Goal: Use online tool/utility

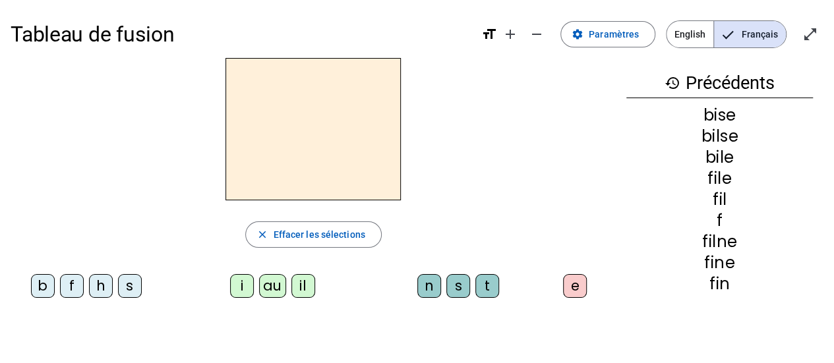
click at [251, 282] on div "i" at bounding box center [242, 286] width 24 height 24
click at [262, 295] on div "au" at bounding box center [272, 286] width 27 height 24
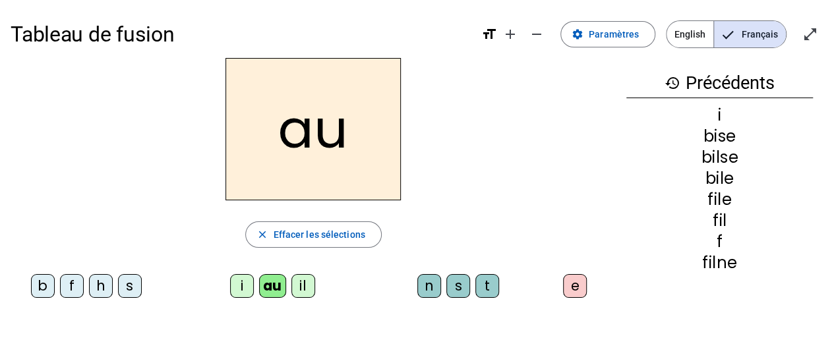
click at [91, 292] on div "h" at bounding box center [101, 286] width 24 height 24
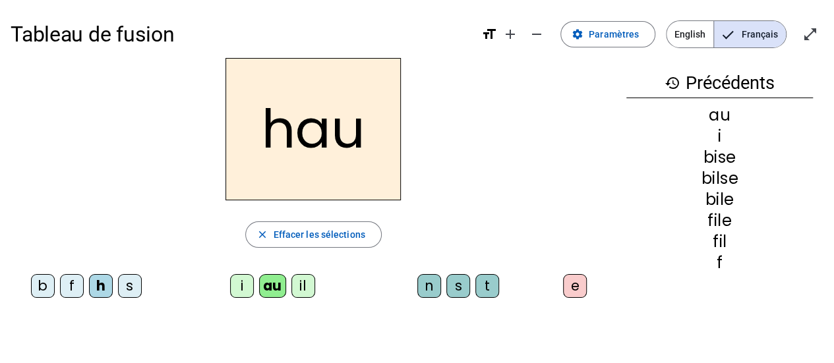
click at [485, 289] on div "t" at bounding box center [487, 286] width 24 height 24
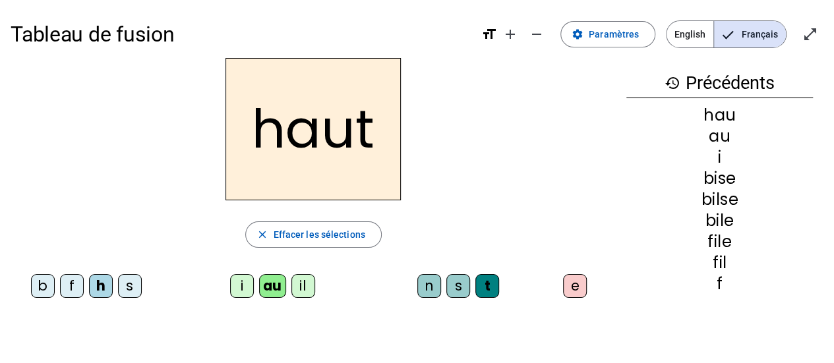
click at [119, 288] on div "s" at bounding box center [130, 286] width 24 height 24
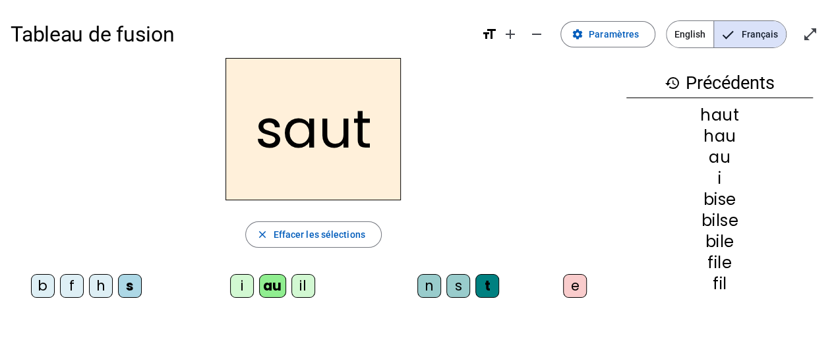
click at [60, 283] on div "f" at bounding box center [72, 286] width 24 height 24
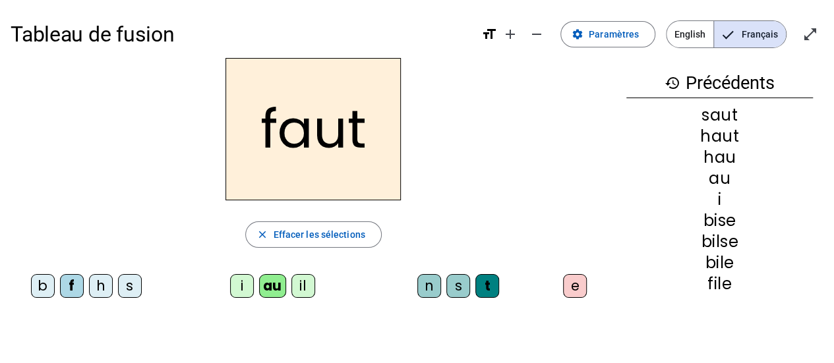
click at [567, 284] on div "e" at bounding box center [575, 286] width 24 height 24
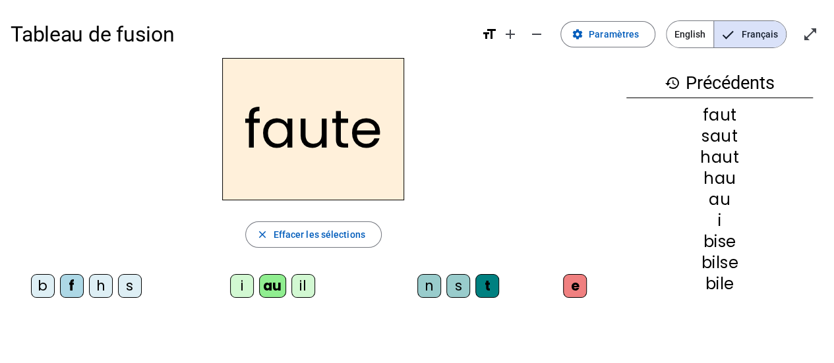
click at [121, 282] on div "s" at bounding box center [130, 286] width 24 height 24
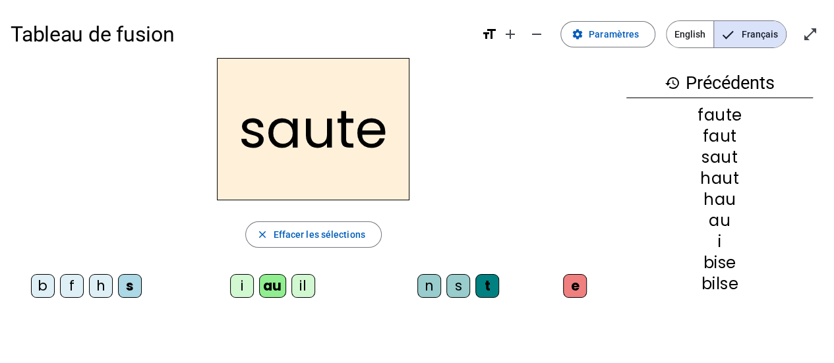
click at [90, 282] on div "h" at bounding box center [101, 286] width 24 height 24
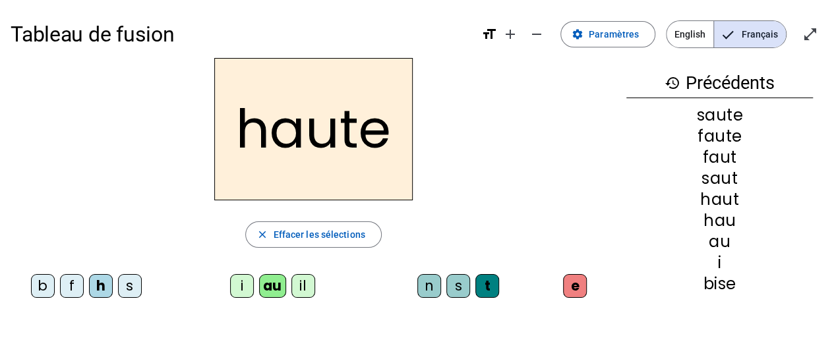
click at [62, 286] on div "f" at bounding box center [72, 286] width 24 height 24
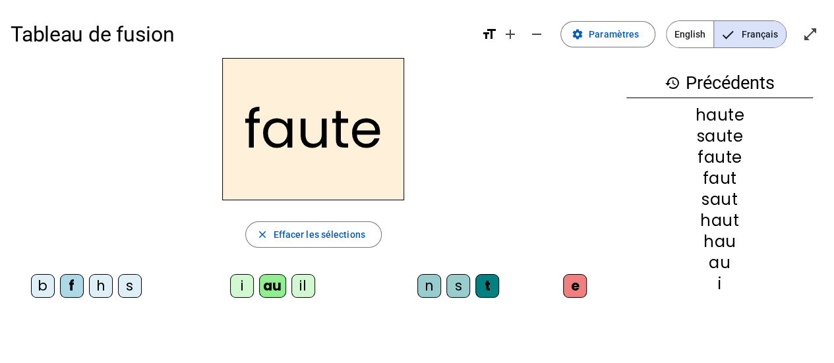
click at [418, 285] on div "n" at bounding box center [429, 286] width 24 height 24
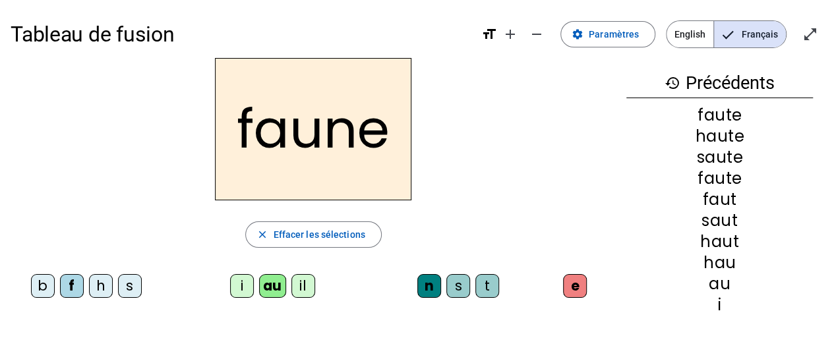
click at [330, 235] on span "Effacer les sélections" at bounding box center [320, 235] width 92 height 16
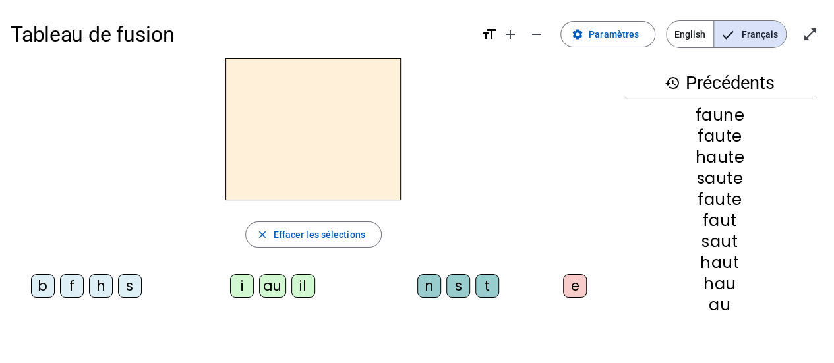
click at [63, 285] on div "f" at bounding box center [72, 286] width 24 height 24
click at [223, 290] on div "i au il" at bounding box center [275, 288] width 205 height 29
click at [231, 286] on div "i" at bounding box center [242, 286] width 24 height 24
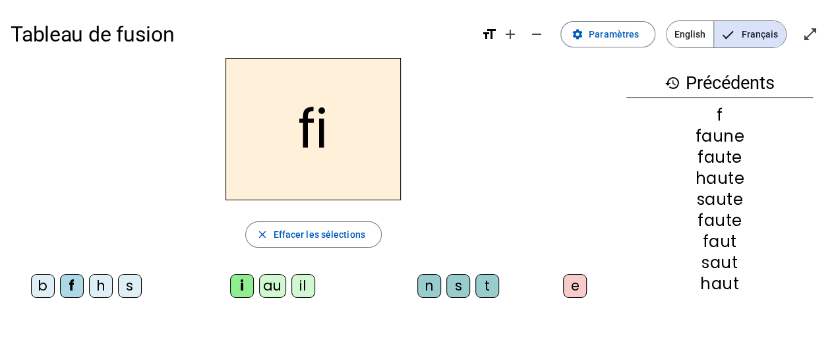
click at [418, 282] on div "n" at bounding box center [429, 286] width 24 height 24
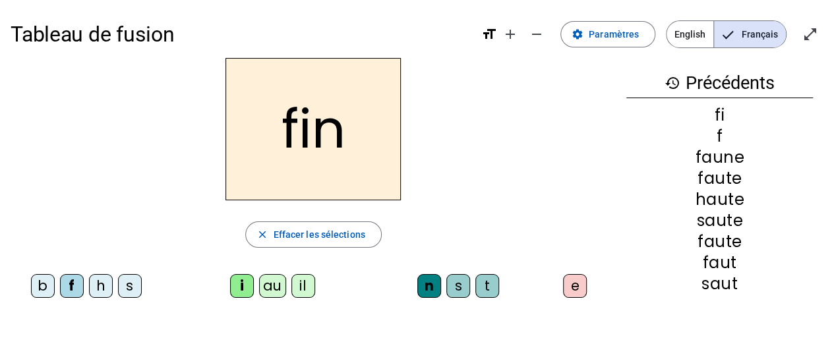
click at [568, 286] on div "e" at bounding box center [575, 286] width 24 height 24
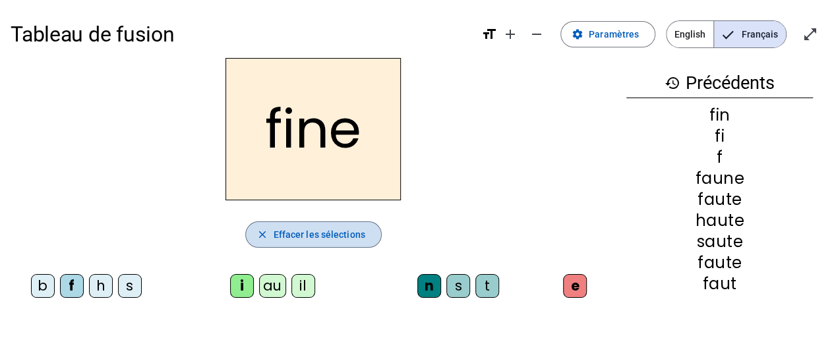
click at [286, 234] on span "Effacer les sélections" at bounding box center [320, 235] width 92 height 16
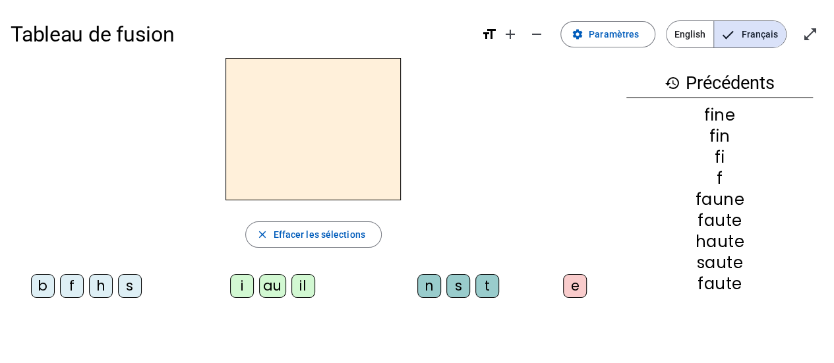
click at [53, 283] on div "b" at bounding box center [43, 286] width 24 height 24
click at [282, 282] on div "au" at bounding box center [272, 286] width 27 height 24
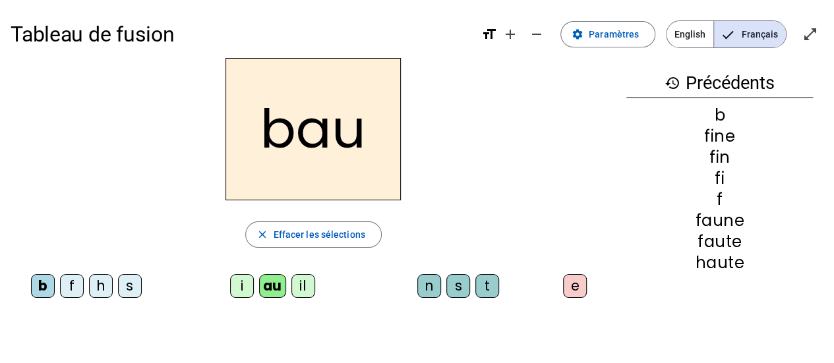
click at [281, 239] on span "Effacer les sélections" at bounding box center [320, 235] width 92 height 16
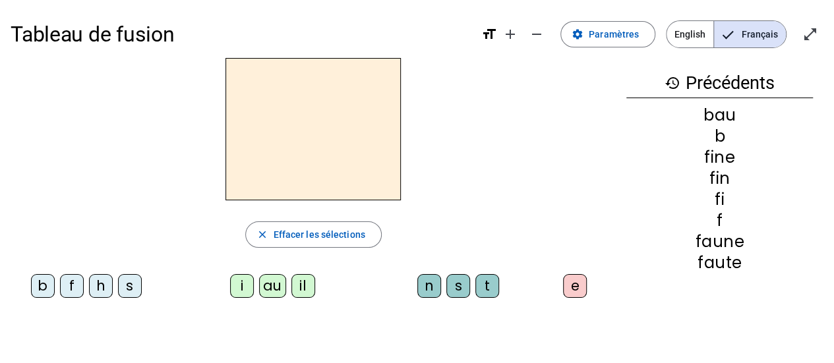
click at [60, 292] on div "f" at bounding box center [72, 286] width 24 height 24
click at [292, 284] on div "il" at bounding box center [303, 286] width 24 height 24
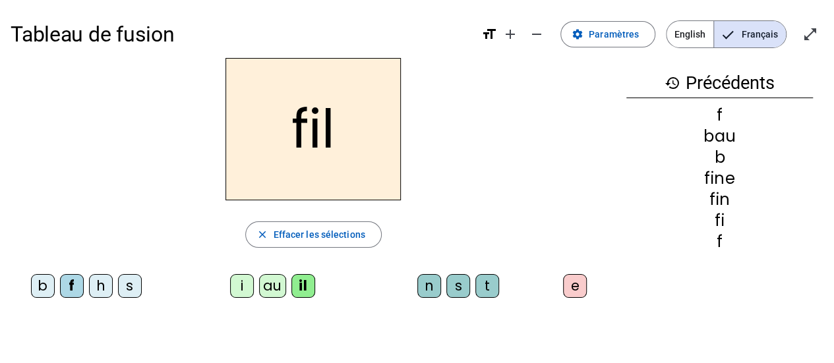
click at [572, 286] on div "e" at bounding box center [575, 286] width 24 height 24
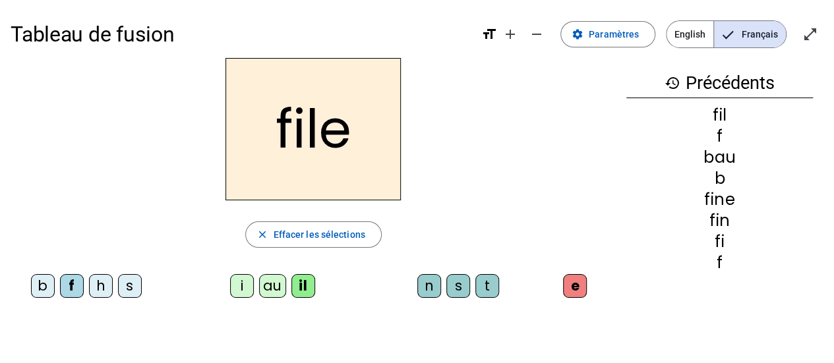
click at [31, 326] on div "Tableau de fusion format_size add remove settings Paramètres English Français o…" at bounding box center [417, 223] width 834 height 447
click at [34, 288] on div "b" at bounding box center [43, 286] width 24 height 24
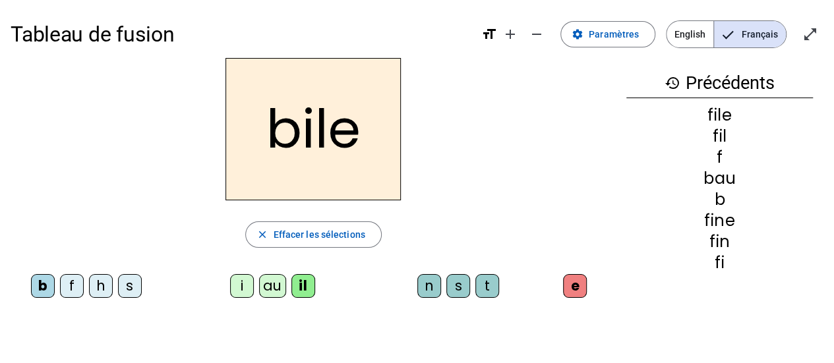
click at [446, 290] on div "s" at bounding box center [458, 286] width 24 height 24
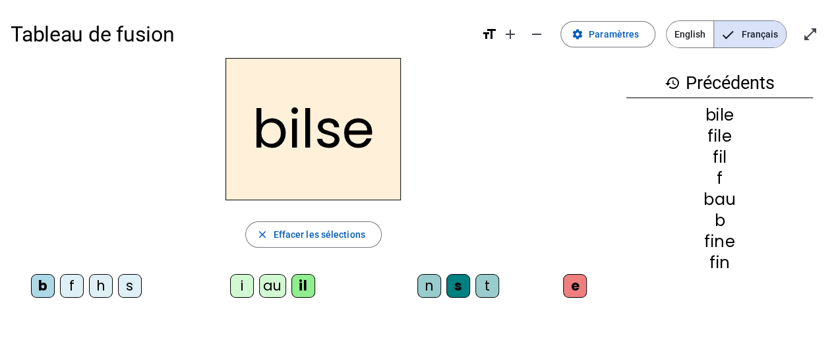
click at [292, 231] on span "Effacer les sélections" at bounding box center [320, 235] width 92 height 16
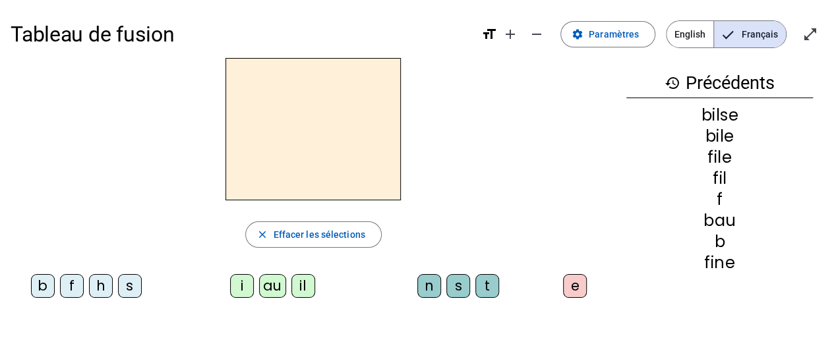
click at [31, 285] on div "b" at bounding box center [43, 286] width 24 height 24
click at [231, 286] on div "i" at bounding box center [242, 286] width 24 height 24
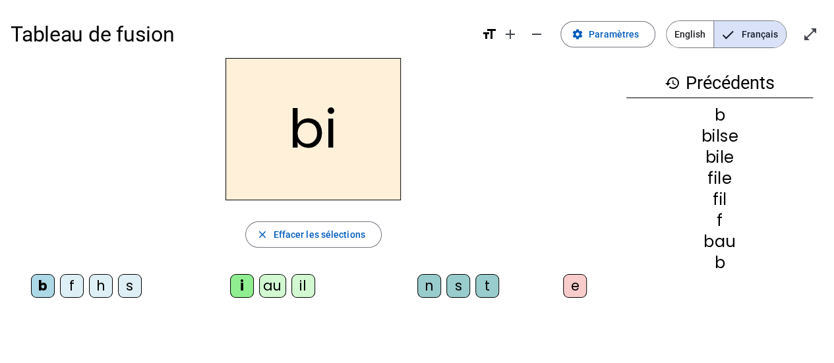
click at [450, 287] on div "s" at bounding box center [458, 286] width 24 height 24
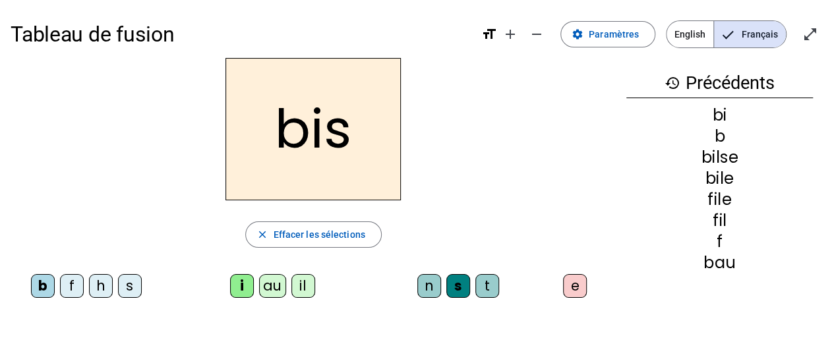
click at [570, 283] on div "e" at bounding box center [575, 286] width 24 height 24
